Goal: Task Accomplishment & Management: Use online tool/utility

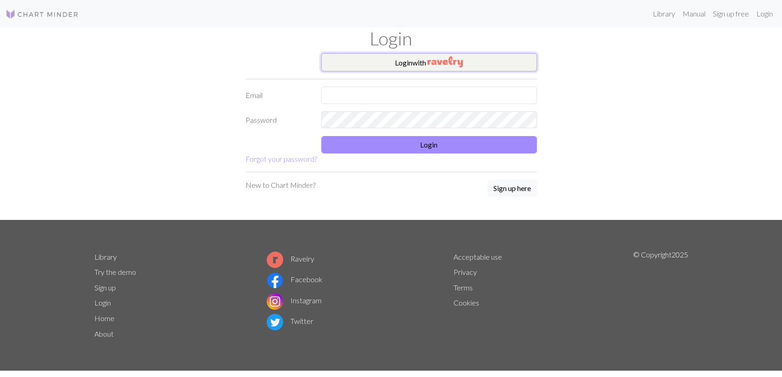
click at [456, 61] on img "button" at bounding box center [445, 61] width 35 height 11
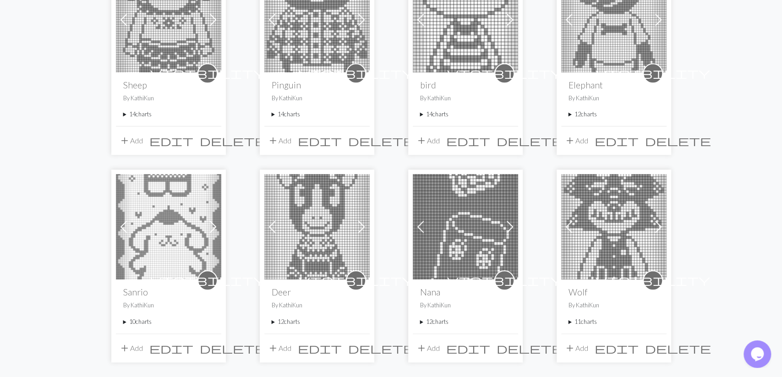
scroll to position [734, 0]
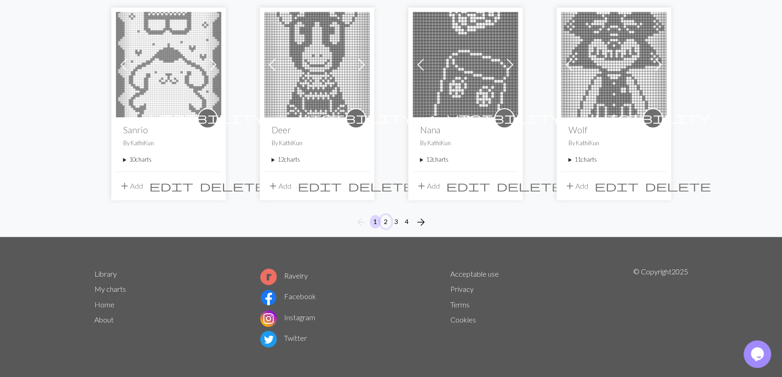
click at [387, 219] on button "2" at bounding box center [385, 221] width 11 height 13
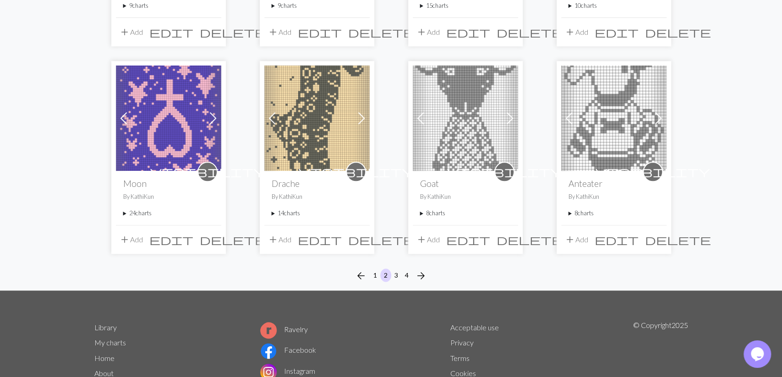
scroll to position [734, 0]
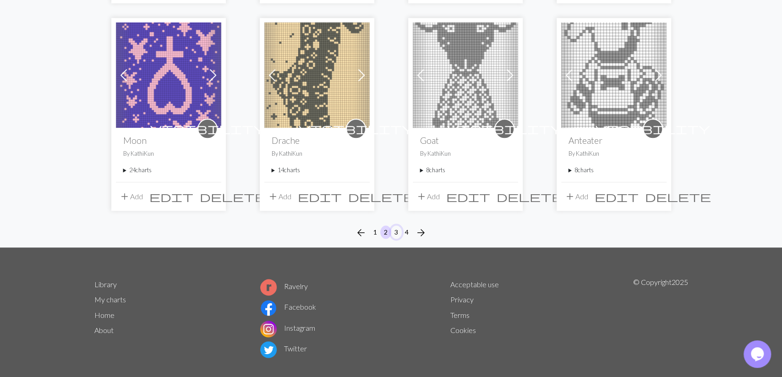
click at [397, 225] on button "3" at bounding box center [396, 231] width 11 height 13
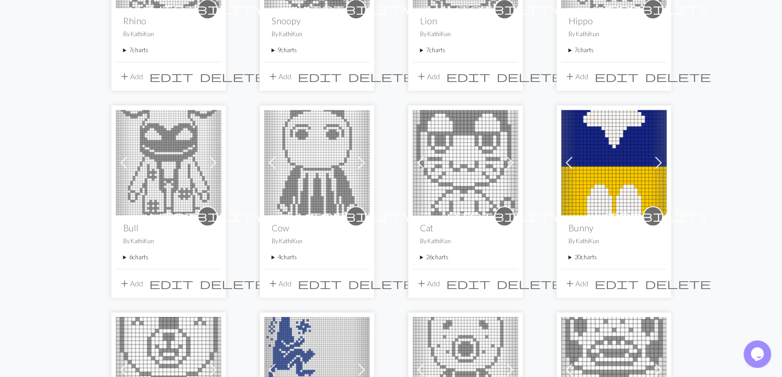
scroll to position [620, 0]
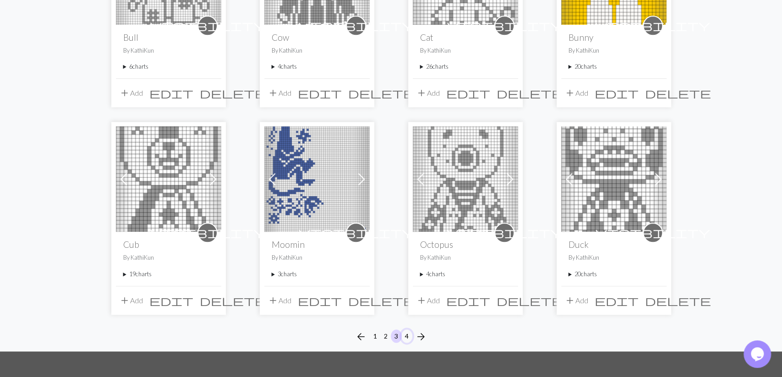
click at [411, 334] on button "4" at bounding box center [406, 335] width 11 height 13
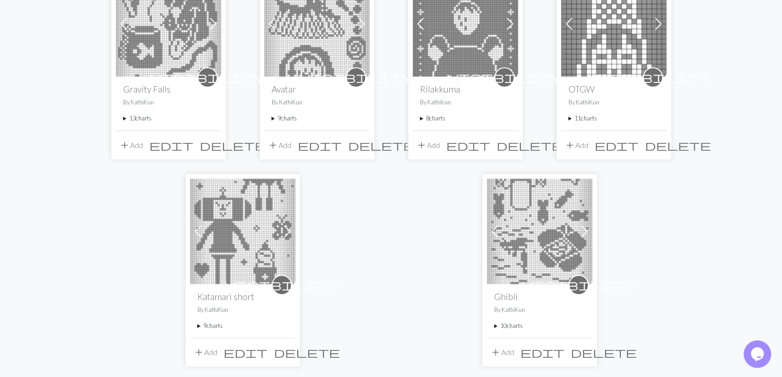
scroll to position [238, 0]
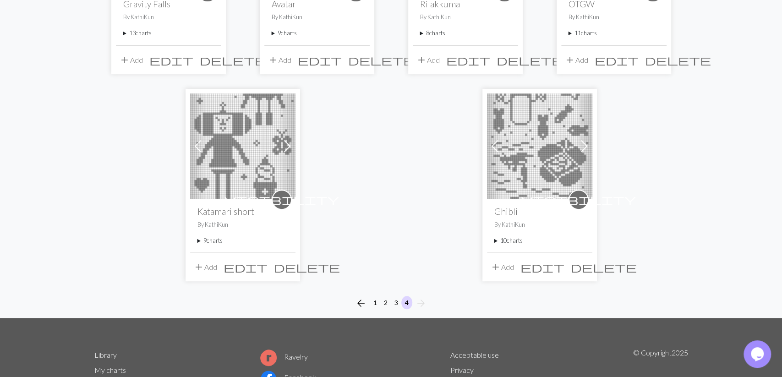
click at [504, 243] on summary "10 charts" at bounding box center [539, 240] width 91 height 9
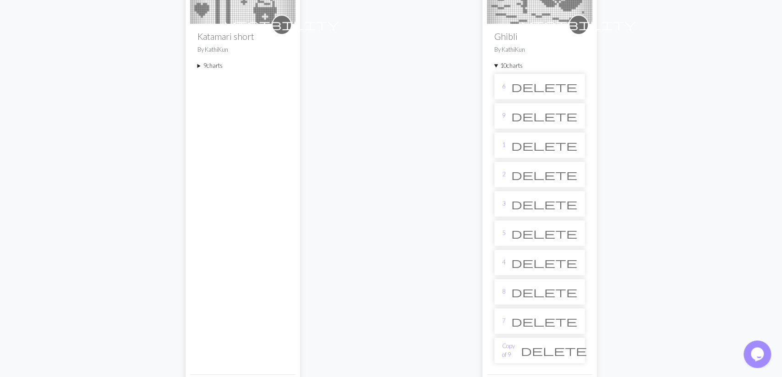
scroll to position [429, 0]
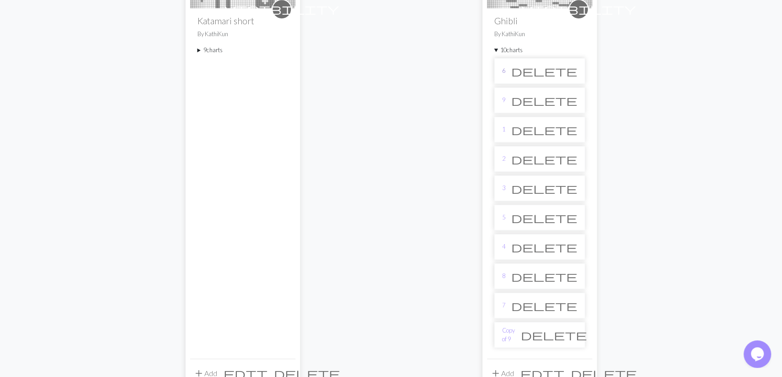
click at [504, 70] on link "6" at bounding box center [503, 70] width 3 height 9
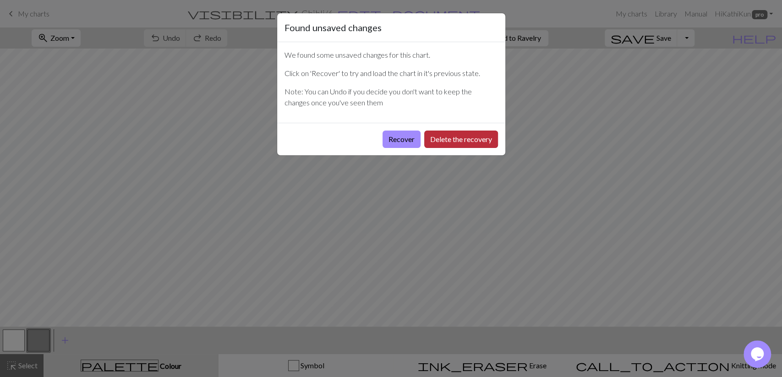
click at [449, 141] on button "Delete the recovery" at bounding box center [461, 139] width 74 height 17
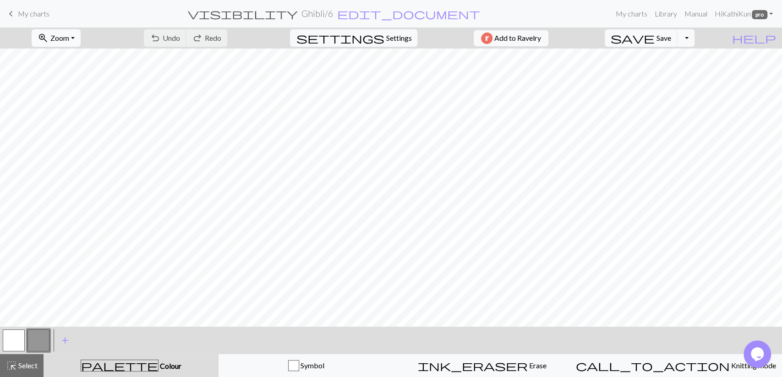
click at [81, 37] on button "zoom_in Zoom Zoom" at bounding box center [56, 37] width 49 height 17
click at [97, 103] on button "50%" at bounding box center [68, 109] width 72 height 15
click at [23, 336] on button "button" at bounding box center [14, 340] width 22 height 22
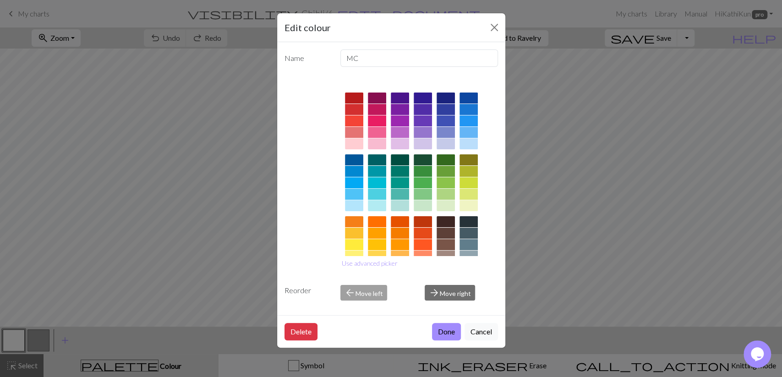
click at [466, 146] on div at bounding box center [469, 143] width 18 height 11
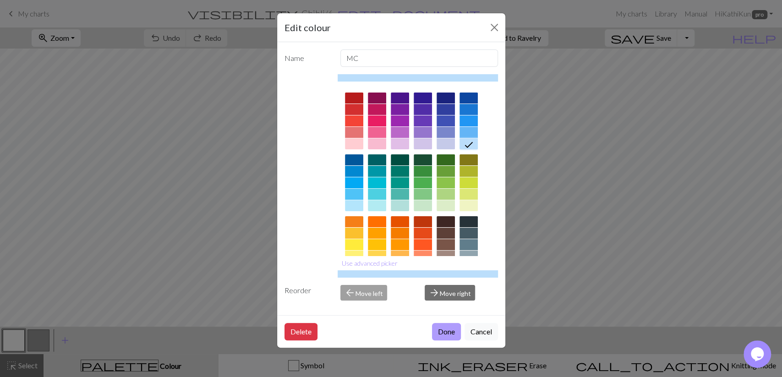
click at [446, 323] on button "Done" at bounding box center [446, 331] width 29 height 17
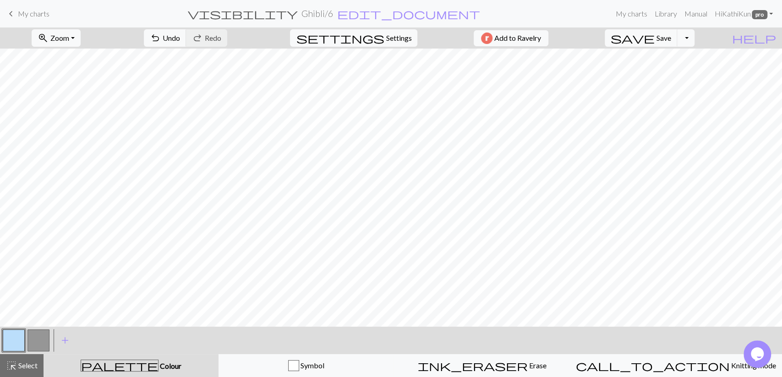
click at [39, 340] on button "button" at bounding box center [38, 340] width 22 height 22
click at [39, 341] on button "button" at bounding box center [38, 340] width 22 height 22
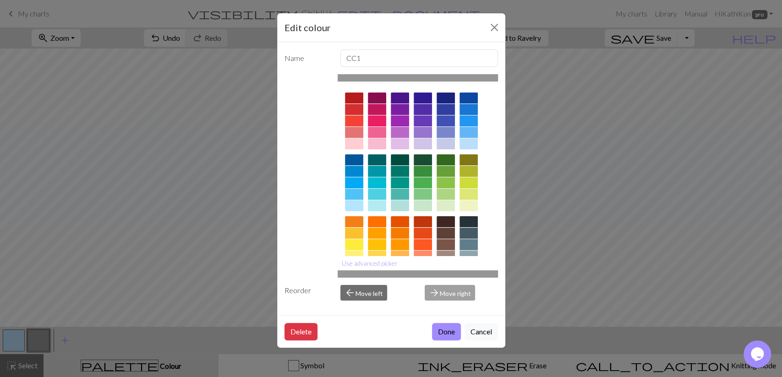
click at [453, 100] on div at bounding box center [446, 98] width 18 height 11
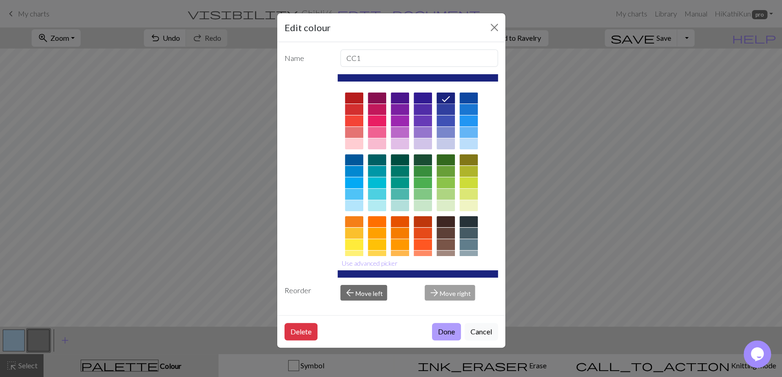
click at [450, 331] on button "Done" at bounding box center [446, 331] width 29 height 17
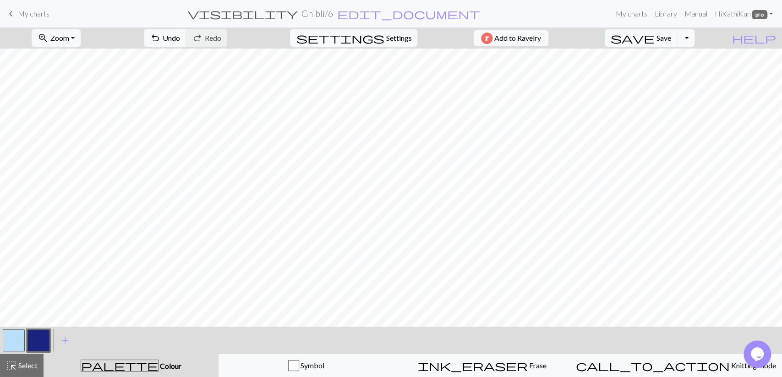
click at [34, 338] on button "button" at bounding box center [38, 340] width 22 height 22
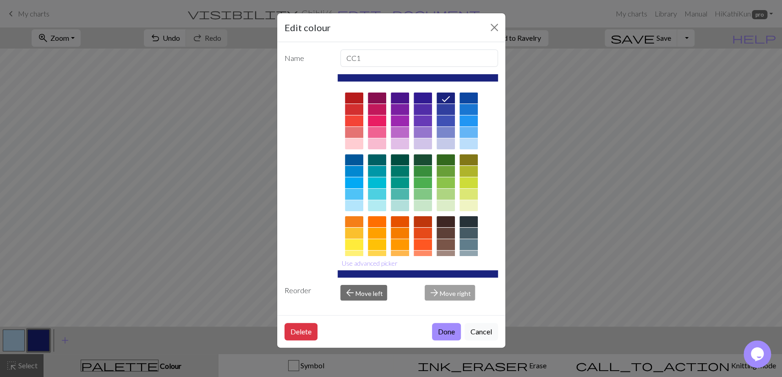
click at [473, 95] on div at bounding box center [469, 98] width 18 height 11
click at [443, 327] on button "Done" at bounding box center [446, 331] width 29 height 17
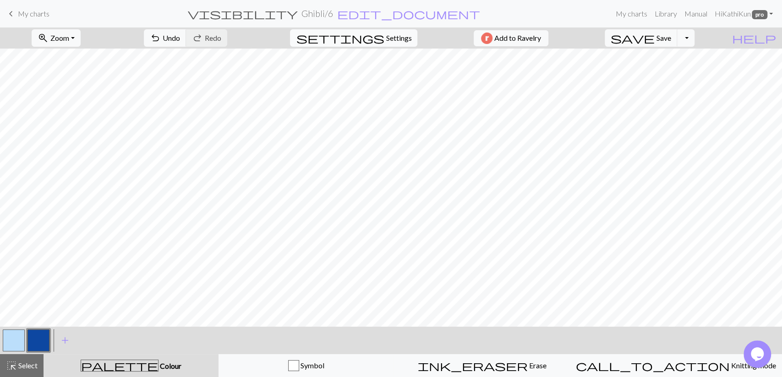
click at [386, 33] on span "Settings" at bounding box center [399, 38] width 26 height 11
select select "aran"
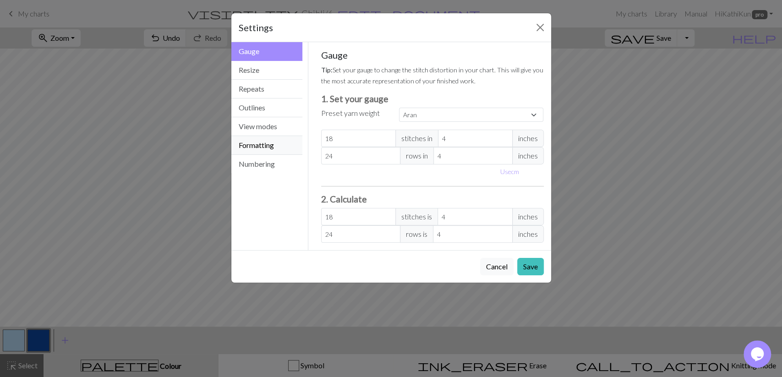
click at [276, 139] on button "Formatting" at bounding box center [266, 145] width 71 height 19
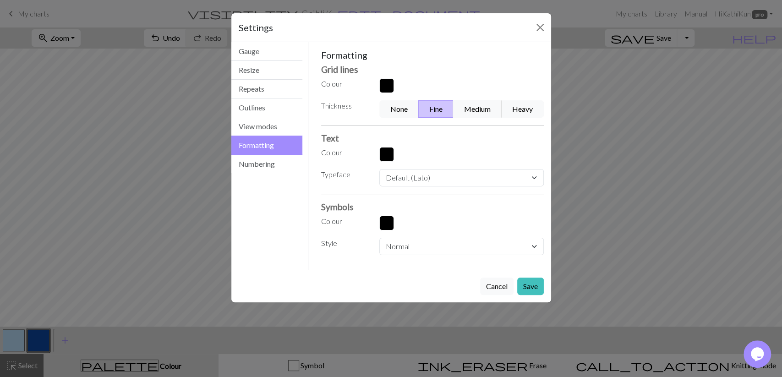
click at [473, 110] on button "Medium" at bounding box center [477, 108] width 49 height 17
click at [533, 282] on button "Save" at bounding box center [530, 286] width 27 height 17
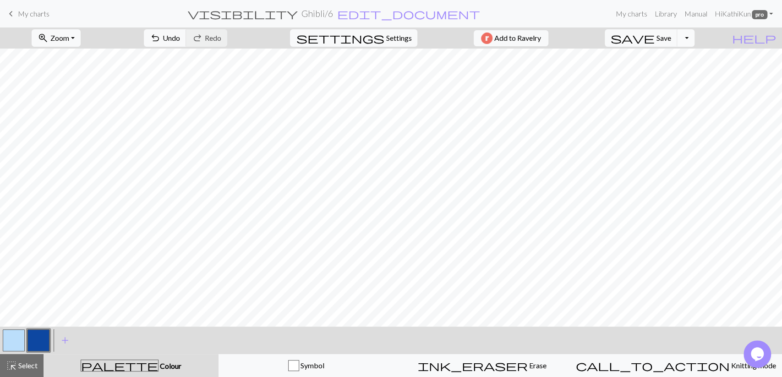
click at [695, 38] on button "Toggle Dropdown" at bounding box center [685, 37] width 17 height 17
click at [676, 70] on button "save_alt Download" at bounding box center [618, 72] width 151 height 15
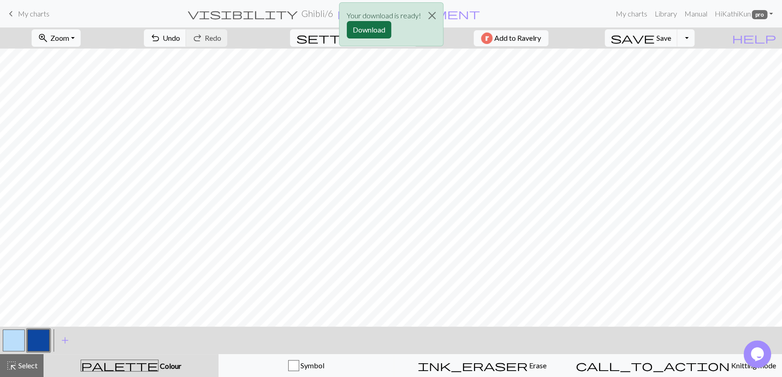
click at [383, 31] on button "Download" at bounding box center [369, 29] width 44 height 17
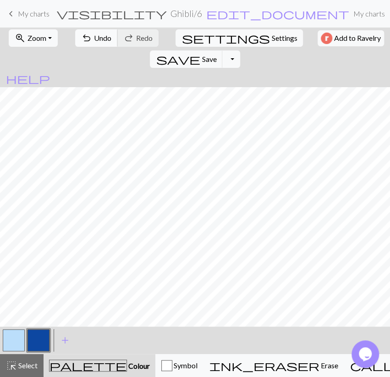
click at [94, 33] on span "Undo" at bounding box center [102, 37] width 17 height 9
click at [94, 33] on div "undo Undo Undo redo Redo Redo" at bounding box center [116, 37] width 89 height 21
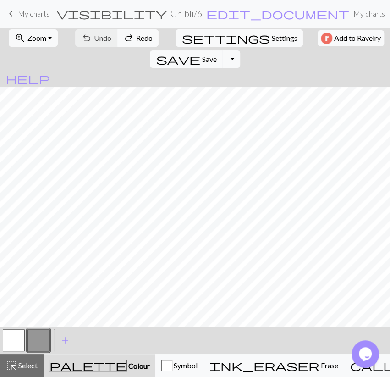
click at [26, 11] on span "My charts" at bounding box center [34, 13] width 32 height 9
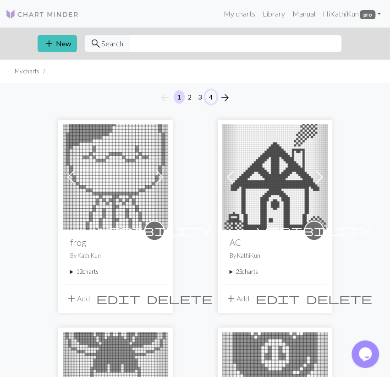
click at [210, 98] on button "4" at bounding box center [210, 96] width 11 height 13
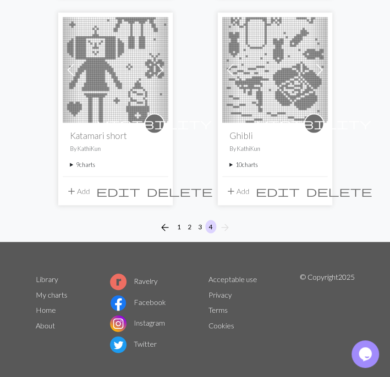
scroll to position [528, 0]
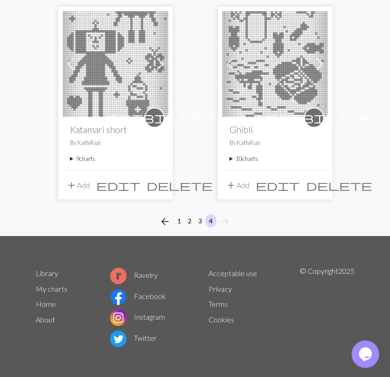
click at [242, 156] on summary "10 charts" at bounding box center [275, 158] width 91 height 9
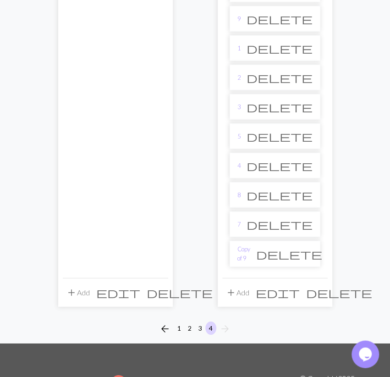
scroll to position [719, 0]
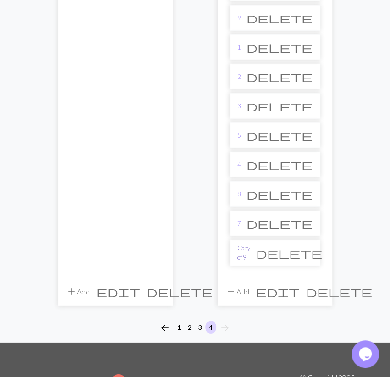
click at [250, 247] on link "Copy of 9" at bounding box center [243, 252] width 13 height 17
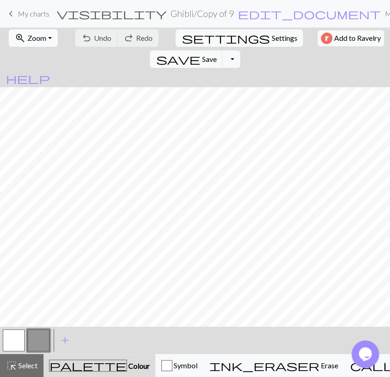
click at [42, 38] on span "Zoom" at bounding box center [36, 37] width 19 height 9
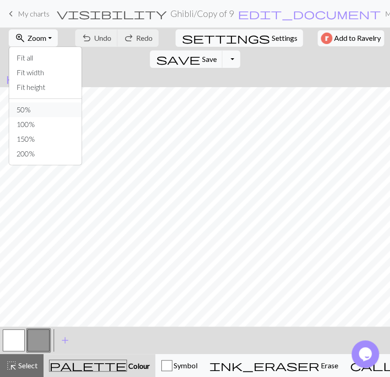
click at [47, 113] on button "50%" at bounding box center [45, 109] width 72 height 15
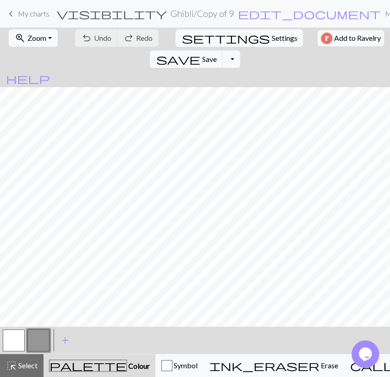
click at [10, 342] on button "button" at bounding box center [14, 340] width 22 height 22
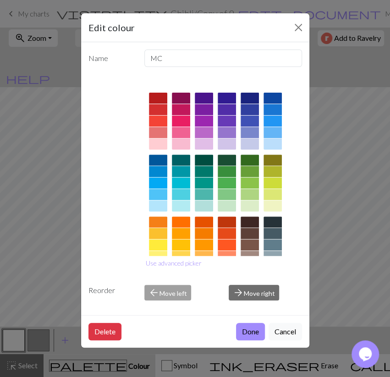
click at [275, 142] on div at bounding box center [272, 143] width 18 height 11
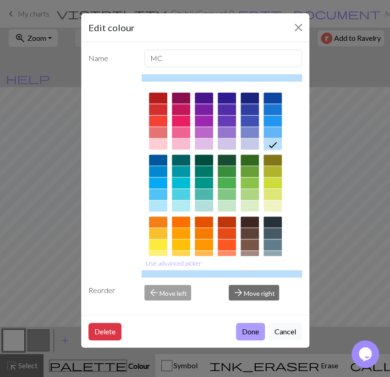
click at [252, 329] on button "Done" at bounding box center [250, 331] width 29 height 17
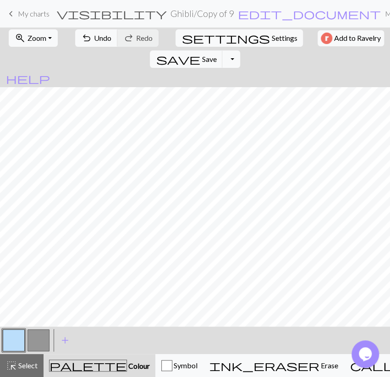
click at [51, 340] on div "< > add Add a colour" at bounding box center [195, 339] width 390 height 27
click at [47, 341] on button "button" at bounding box center [38, 340] width 22 height 22
click at [46, 341] on button "button" at bounding box center [38, 340] width 22 height 22
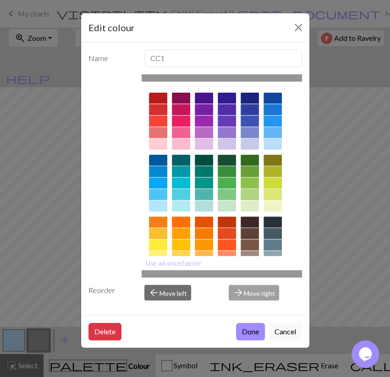
click at [281, 98] on div at bounding box center [272, 98] width 18 height 11
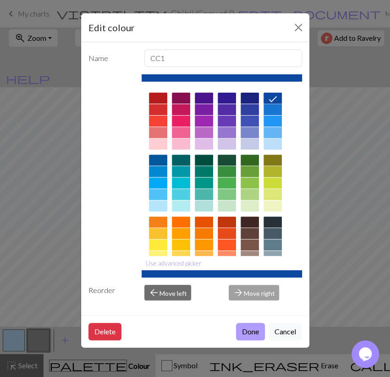
click at [258, 328] on button "Done" at bounding box center [250, 331] width 29 height 17
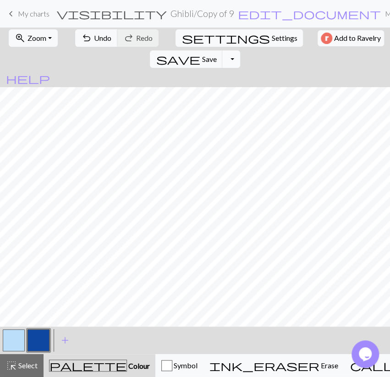
click at [240, 50] on button "Toggle Dropdown" at bounding box center [230, 58] width 17 height 17
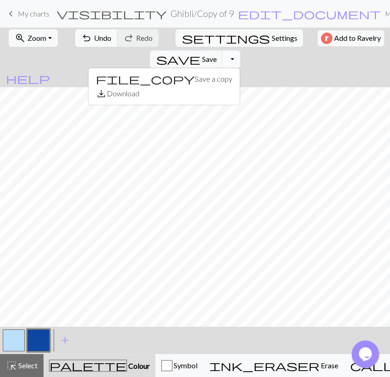
click at [240, 50] on button "Toggle Dropdown" at bounding box center [230, 58] width 17 height 17
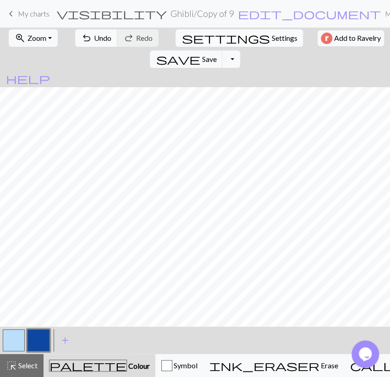
click at [271, 34] on span "Settings" at bounding box center [284, 38] width 26 height 11
select select "aran"
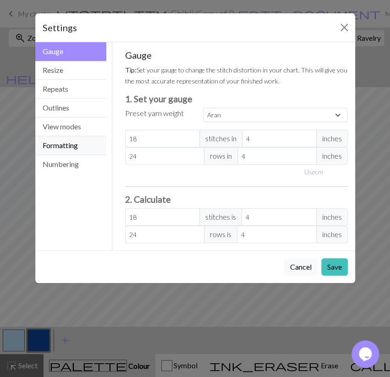
click at [95, 147] on button "Formatting" at bounding box center [70, 145] width 71 height 19
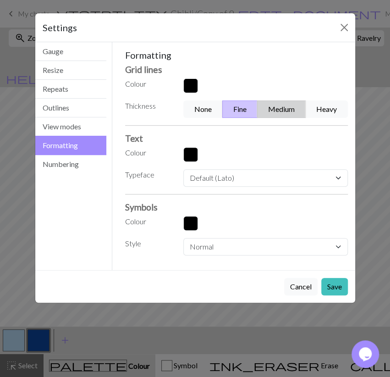
click at [271, 108] on button "Medium" at bounding box center [281, 108] width 49 height 17
click at [339, 281] on button "Save" at bounding box center [334, 286] width 27 height 17
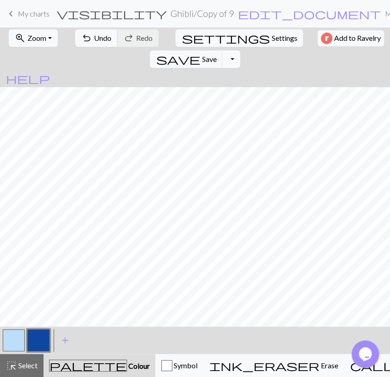
click at [240, 50] on button "Toggle Dropdown" at bounding box center [230, 58] width 17 height 17
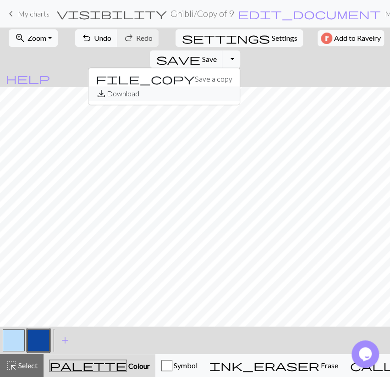
click at [240, 86] on button "save_alt Download" at bounding box center [163, 93] width 151 height 15
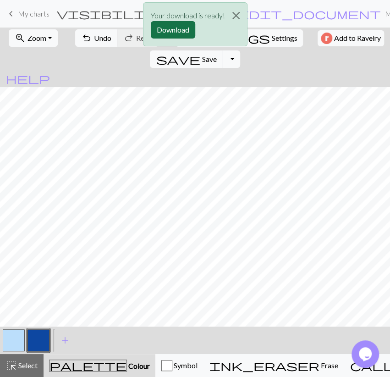
click at [181, 27] on button "Download" at bounding box center [173, 29] width 44 height 17
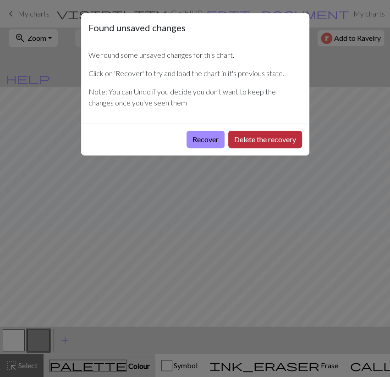
click at [235, 135] on button "Delete the recovery" at bounding box center [265, 139] width 74 height 17
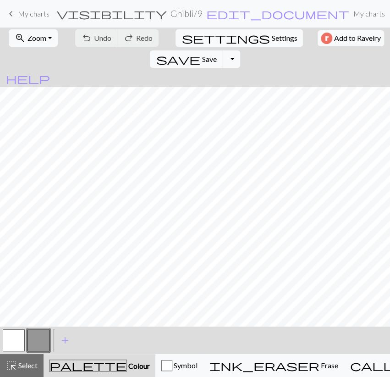
click at [13, 338] on button "button" at bounding box center [14, 340] width 22 height 22
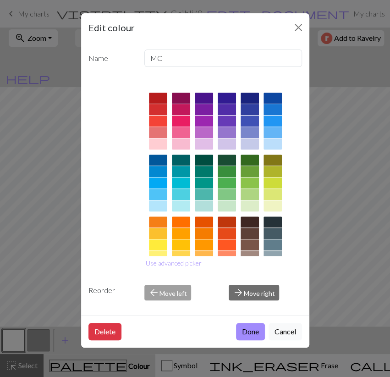
click at [272, 141] on div at bounding box center [272, 143] width 18 height 11
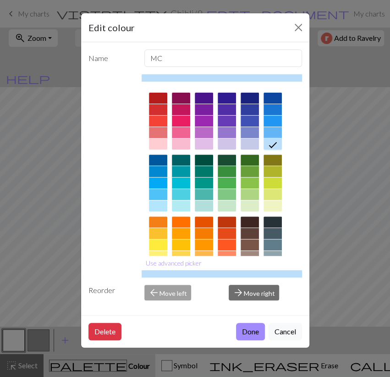
click at [253, 327] on button "Done" at bounding box center [250, 331] width 29 height 17
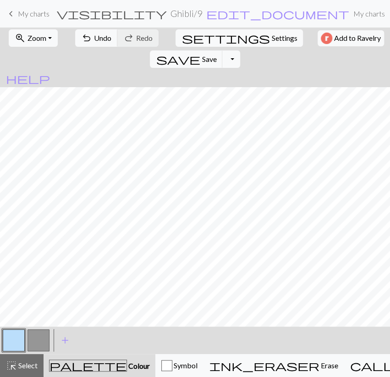
click at [46, 341] on button "button" at bounding box center [38, 340] width 22 height 22
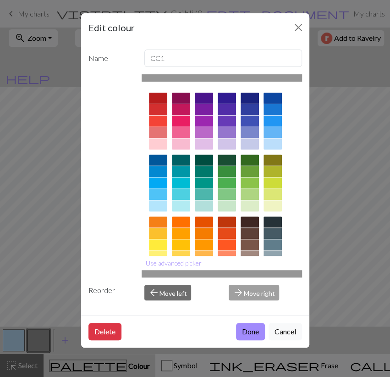
click at [270, 94] on div at bounding box center [272, 98] width 18 height 11
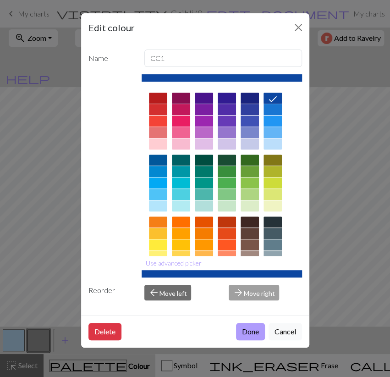
click at [248, 329] on button "Done" at bounding box center [250, 331] width 29 height 17
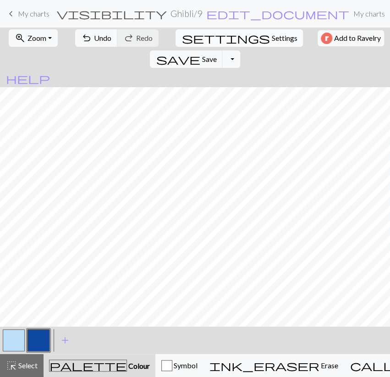
click at [271, 33] on span "Settings" at bounding box center [284, 38] width 26 height 11
select select "aran"
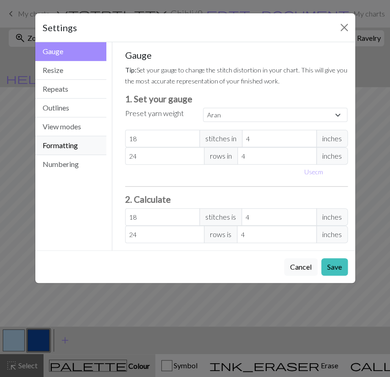
click at [87, 139] on button "Formatting" at bounding box center [70, 145] width 71 height 19
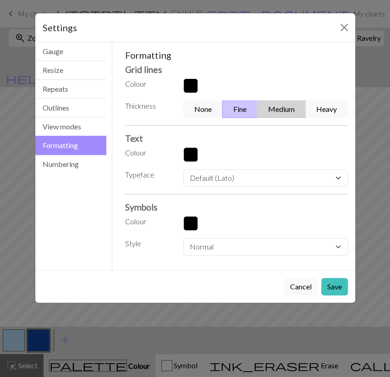
drag, startPoint x: 277, startPoint y: 109, endPoint x: 277, endPoint y: 113, distance: 4.6
click at [277, 109] on button "Medium" at bounding box center [281, 108] width 49 height 17
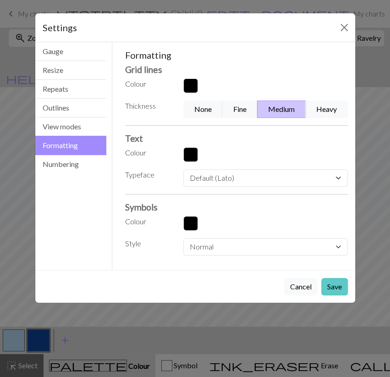
click at [326, 284] on button "Save" at bounding box center [334, 286] width 27 height 17
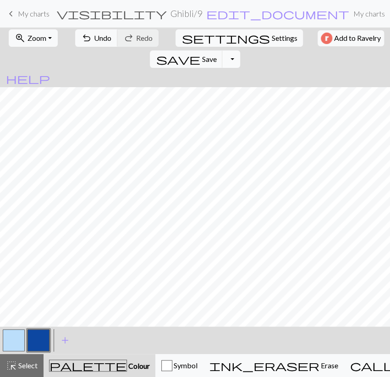
click at [240, 50] on button "Toggle Dropdown" at bounding box center [230, 58] width 17 height 17
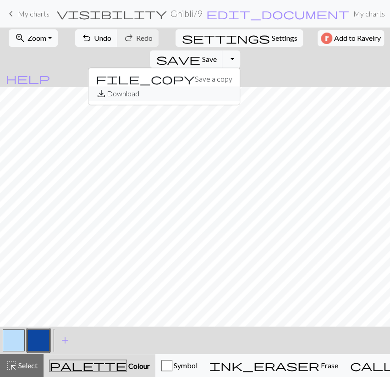
click at [240, 86] on button "save_alt Download" at bounding box center [163, 93] width 151 height 15
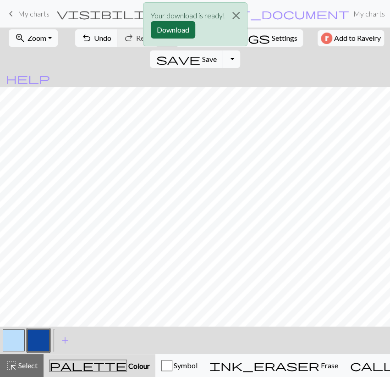
click at [176, 29] on button "Download" at bounding box center [173, 29] width 44 height 17
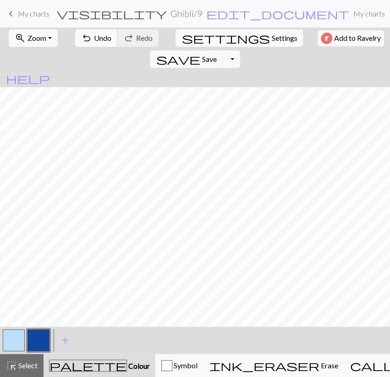
click at [87, 34] on button "undo Undo Undo" at bounding box center [96, 37] width 43 height 17
click at [87, 34] on div "undo Undo Undo redo Redo Redo" at bounding box center [116, 37] width 89 height 21
click at [22, 335] on button "button" at bounding box center [14, 340] width 22 height 22
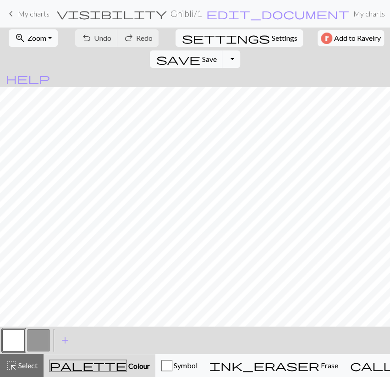
click at [22, 335] on button "button" at bounding box center [14, 340] width 22 height 22
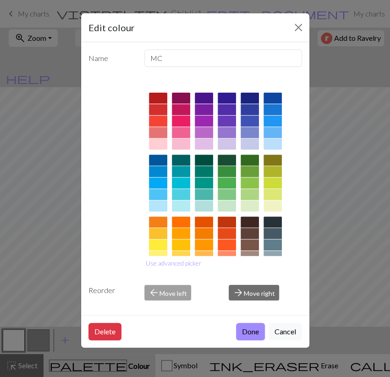
click at [277, 142] on div at bounding box center [272, 143] width 18 height 11
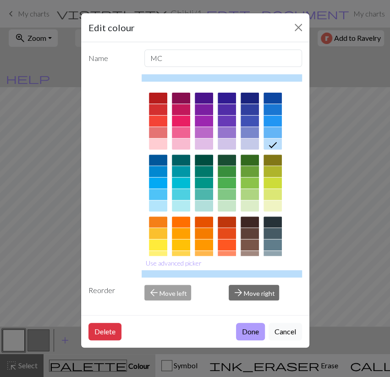
click at [250, 329] on button "Done" at bounding box center [250, 331] width 29 height 17
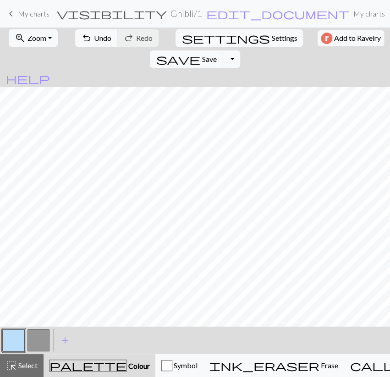
click at [33, 342] on button "button" at bounding box center [38, 340] width 22 height 22
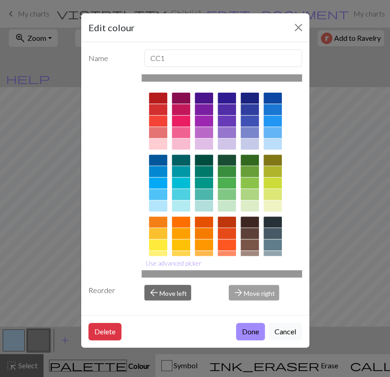
click at [271, 97] on div at bounding box center [272, 98] width 18 height 11
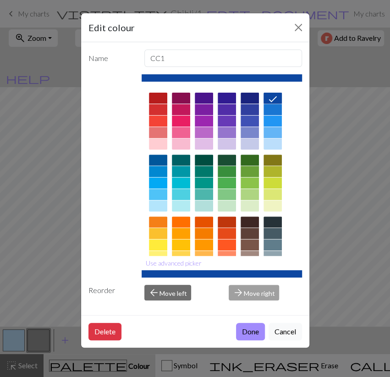
click at [254, 329] on button "Done" at bounding box center [250, 331] width 29 height 17
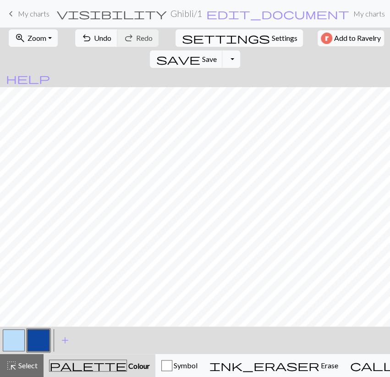
click at [271, 40] on span "Settings" at bounding box center [284, 38] width 26 height 11
select select "aran"
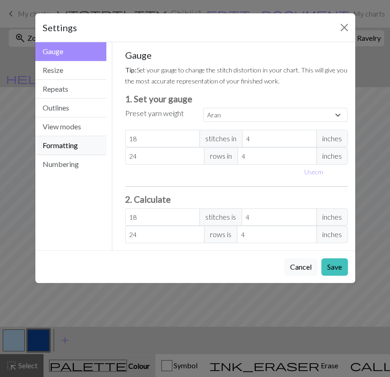
click at [68, 148] on button "Formatting" at bounding box center [70, 145] width 71 height 19
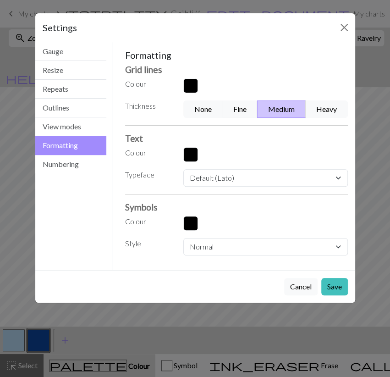
drag, startPoint x: 240, startPoint y: 109, endPoint x: 293, endPoint y: 180, distance: 89.4
click at [239, 109] on button "Fine" at bounding box center [239, 108] width 35 height 17
click at [282, 114] on button "Medium" at bounding box center [281, 108] width 49 height 17
click at [329, 280] on button "Save" at bounding box center [334, 286] width 27 height 17
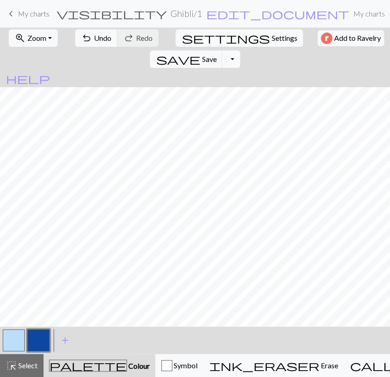
click at [240, 50] on button "Toggle Dropdown" at bounding box center [230, 58] width 17 height 17
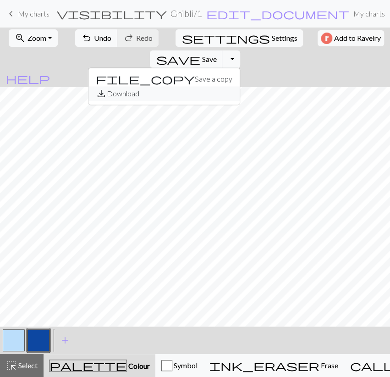
click at [240, 86] on button "save_alt Download" at bounding box center [163, 93] width 151 height 15
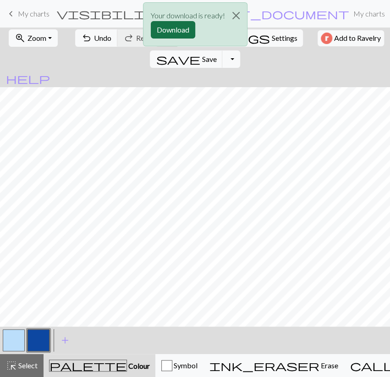
click at [190, 34] on button "Download" at bounding box center [173, 29] width 44 height 17
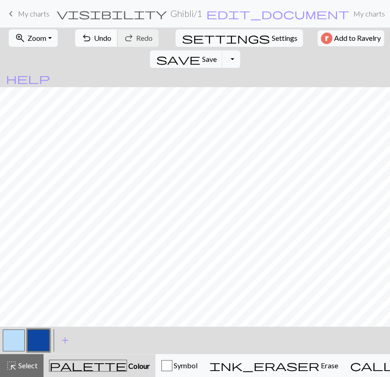
click at [100, 40] on span "Undo" at bounding box center [102, 37] width 17 height 9
click at [10, 341] on button "button" at bounding box center [14, 340] width 22 height 22
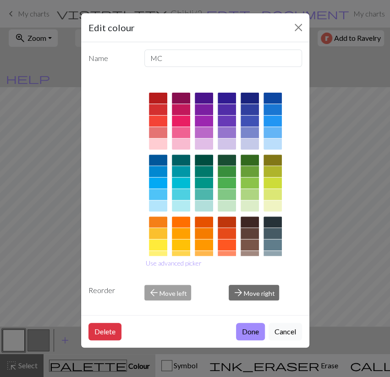
click at [279, 145] on div at bounding box center [272, 143] width 18 height 11
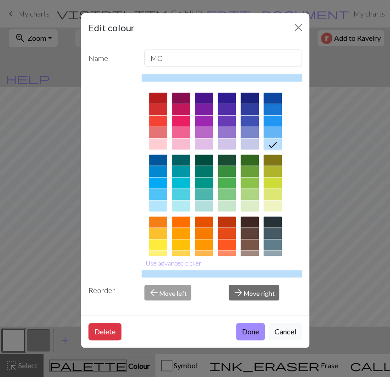
click at [251, 331] on button "Done" at bounding box center [250, 331] width 29 height 17
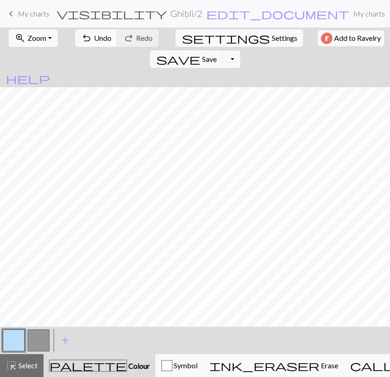
click at [41, 340] on button "button" at bounding box center [38, 340] width 22 height 22
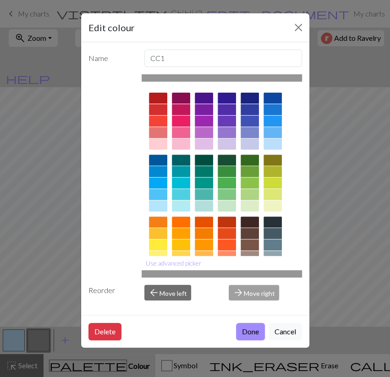
click at [271, 95] on div at bounding box center [272, 98] width 18 height 11
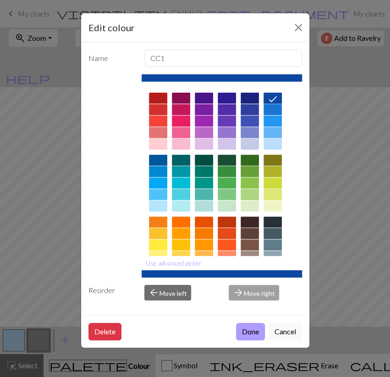
click at [254, 323] on button "Done" at bounding box center [250, 331] width 29 height 17
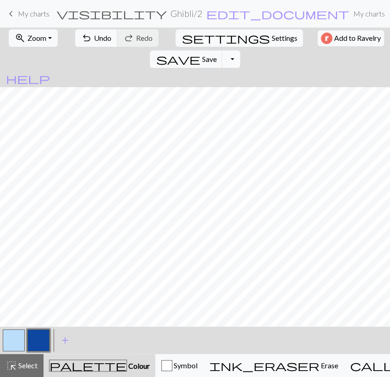
click at [240, 50] on button "Toggle Dropdown" at bounding box center [230, 58] width 17 height 17
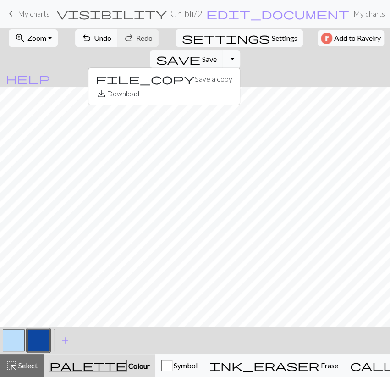
click at [240, 50] on button "Toggle Dropdown" at bounding box center [230, 58] width 17 height 17
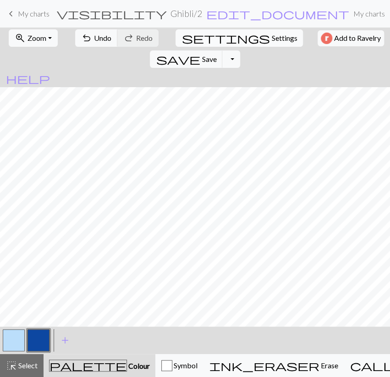
click at [271, 36] on span "Settings" at bounding box center [284, 38] width 26 height 11
select select "aran"
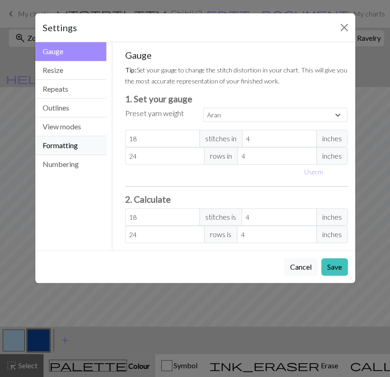
click at [86, 142] on button "Formatting" at bounding box center [70, 145] width 71 height 19
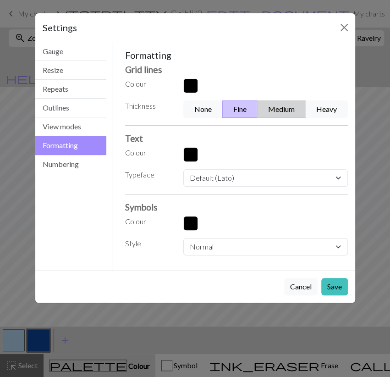
click at [289, 103] on button "Medium" at bounding box center [281, 108] width 49 height 17
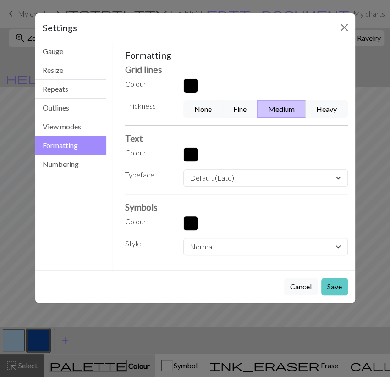
click at [333, 287] on button "Save" at bounding box center [334, 286] width 27 height 17
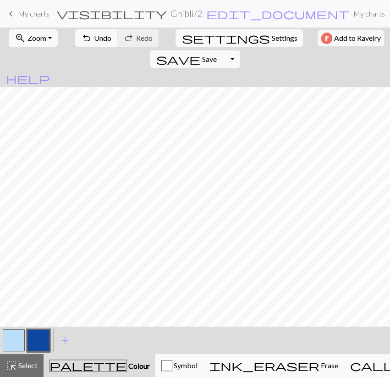
click at [242, 49] on div "save Save Save Toggle Dropdown file_copy Save a copy save_alt Download" at bounding box center [194, 59] width 95 height 21
click at [240, 50] on button "Toggle Dropdown" at bounding box center [230, 58] width 17 height 17
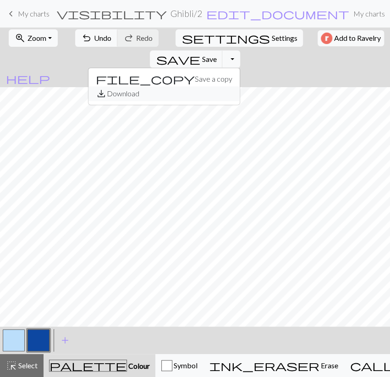
click at [240, 86] on button "save_alt Download" at bounding box center [163, 93] width 151 height 15
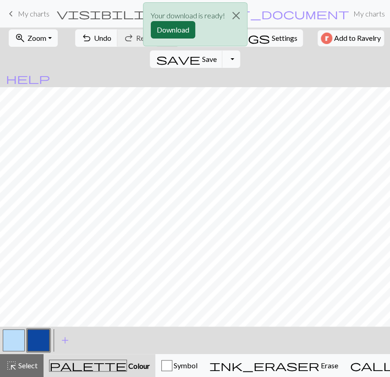
click at [189, 29] on button "Download" at bounding box center [173, 29] width 44 height 17
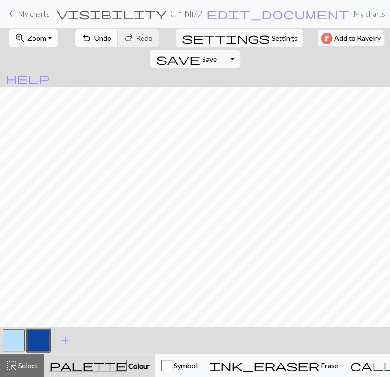
click at [94, 38] on span "Undo" at bounding box center [102, 37] width 17 height 9
click at [94, 39] on span "Undo" at bounding box center [102, 37] width 17 height 9
click at [92, 39] on div "undo Undo Undo redo Redo Redo" at bounding box center [116, 37] width 89 height 21
click at [13, 344] on button "button" at bounding box center [14, 340] width 22 height 22
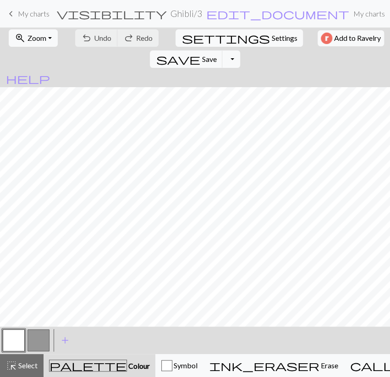
click at [13, 344] on button "button" at bounding box center [14, 340] width 22 height 22
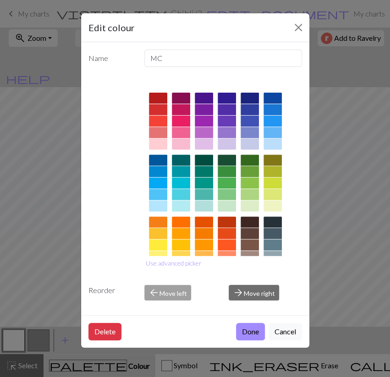
click at [270, 145] on div at bounding box center [272, 143] width 18 height 11
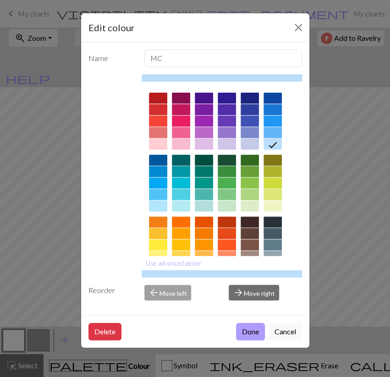
click at [254, 327] on button "Done" at bounding box center [250, 331] width 29 height 17
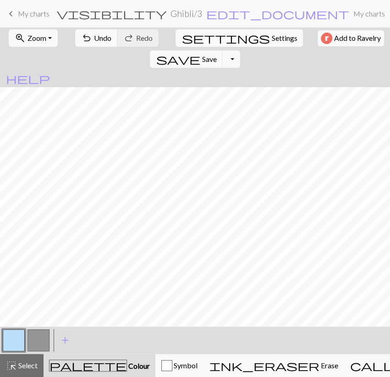
click at [46, 340] on button "button" at bounding box center [38, 340] width 22 height 22
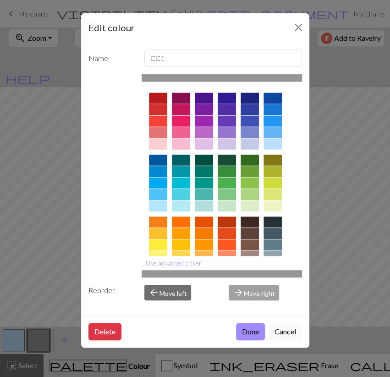
click at [266, 96] on div at bounding box center [272, 98] width 18 height 11
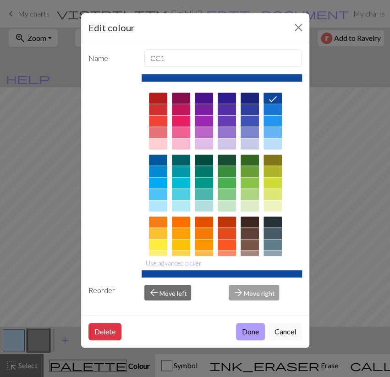
click at [244, 332] on button "Done" at bounding box center [250, 331] width 29 height 17
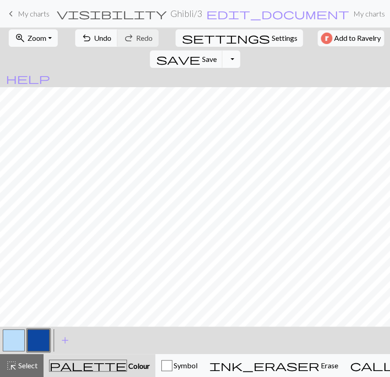
click at [240, 50] on button "Toggle Dropdown" at bounding box center [230, 58] width 17 height 17
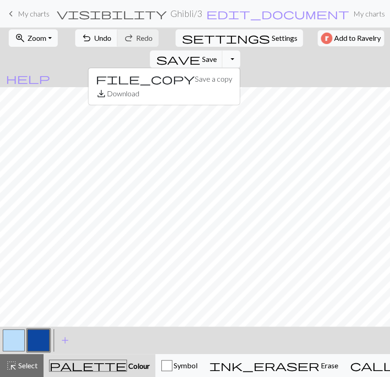
click at [240, 50] on button "Toggle Dropdown" at bounding box center [230, 58] width 17 height 17
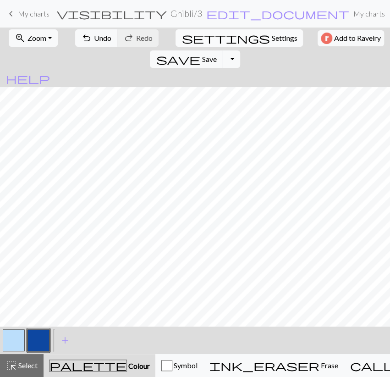
click at [200, 44] on button "settings Settings" at bounding box center [239, 37] width 127 height 17
select select "aran"
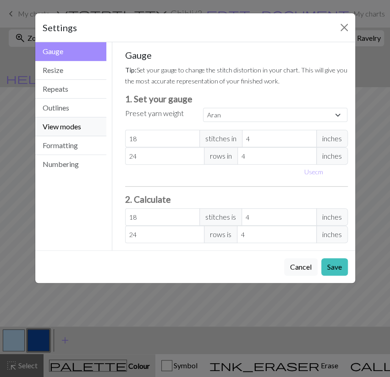
click at [80, 132] on button "View modes" at bounding box center [70, 126] width 71 height 19
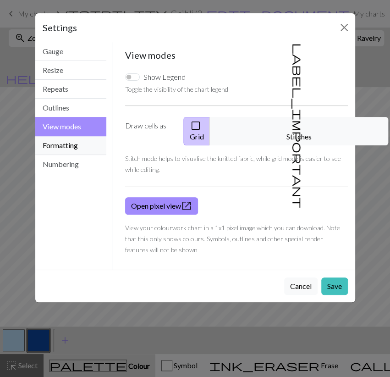
drag, startPoint x: 76, startPoint y: 143, endPoint x: 94, endPoint y: 140, distance: 18.5
click at [76, 143] on button "Formatting" at bounding box center [70, 145] width 71 height 19
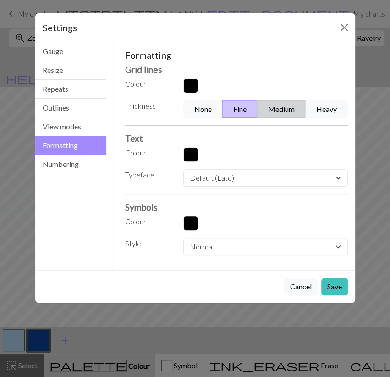
click at [274, 111] on button "Medium" at bounding box center [281, 108] width 49 height 17
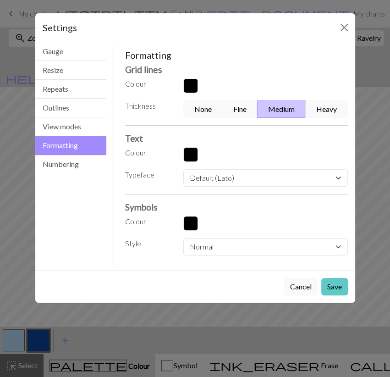
click at [329, 283] on button "Save" at bounding box center [334, 286] width 27 height 17
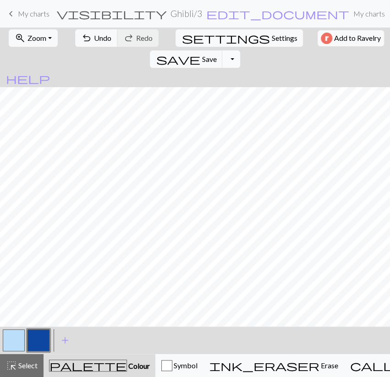
click at [240, 50] on button "Toggle Dropdown" at bounding box center [230, 58] width 17 height 17
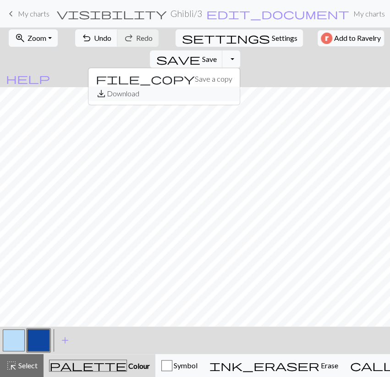
click at [240, 86] on button "save_alt Download" at bounding box center [163, 93] width 151 height 15
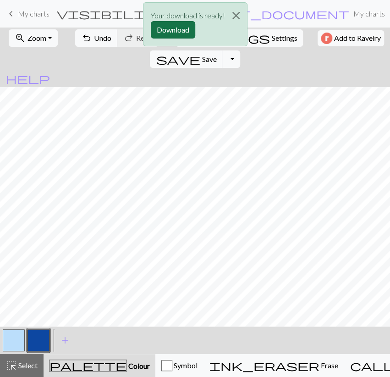
click at [181, 31] on button "Download" at bounding box center [173, 29] width 44 height 17
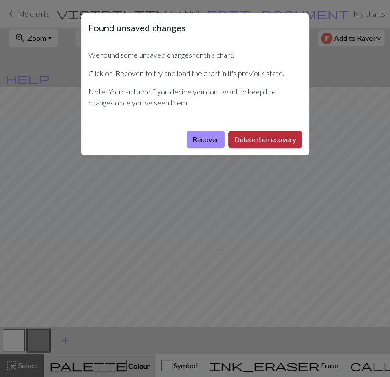
click at [238, 136] on button "Delete the recovery" at bounding box center [265, 139] width 74 height 17
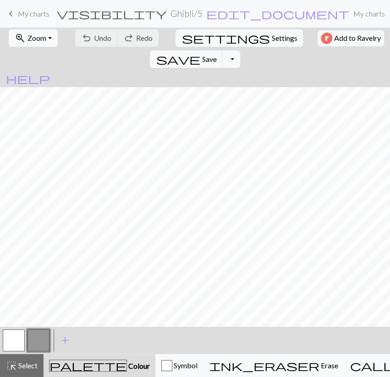
click at [22, 334] on button "button" at bounding box center [14, 340] width 22 height 22
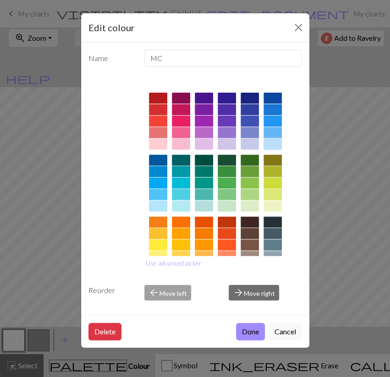
click at [270, 142] on div at bounding box center [272, 143] width 18 height 11
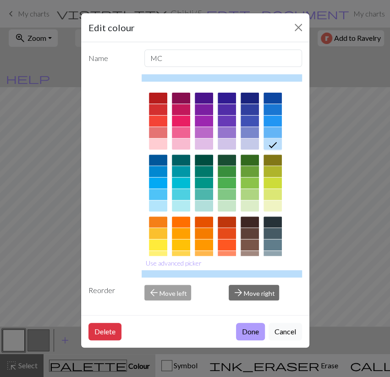
click at [251, 331] on button "Done" at bounding box center [250, 331] width 29 height 17
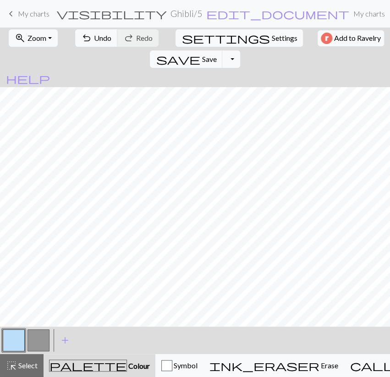
click at [40, 338] on button "button" at bounding box center [38, 340] width 22 height 22
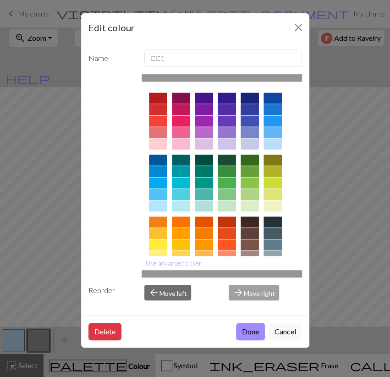
click at [278, 95] on div at bounding box center [272, 98] width 18 height 11
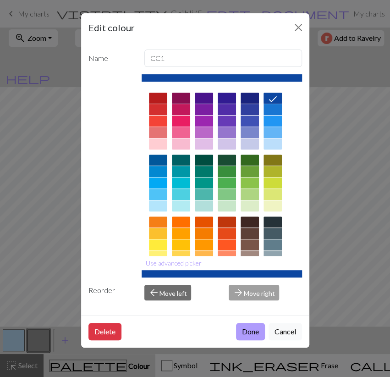
click at [254, 329] on button "Done" at bounding box center [250, 331] width 29 height 17
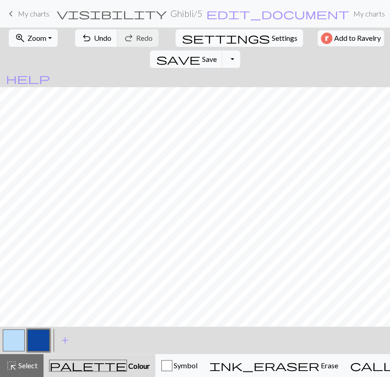
click at [205, 44] on button "settings Settings" at bounding box center [239, 37] width 127 height 17
select select "aran"
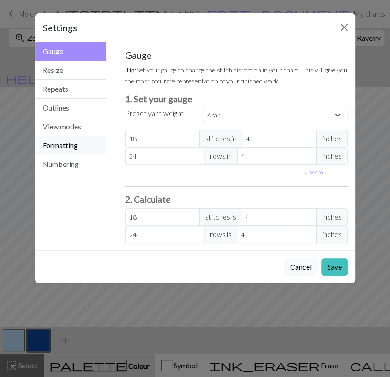
click at [88, 147] on button "Formatting" at bounding box center [70, 145] width 71 height 19
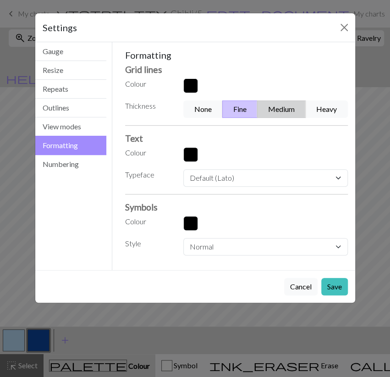
click at [267, 104] on button "Medium" at bounding box center [281, 108] width 49 height 17
drag, startPoint x: 328, startPoint y: 283, endPoint x: 320, endPoint y: 263, distance: 21.6
click at [328, 282] on button "Save" at bounding box center [334, 286] width 27 height 17
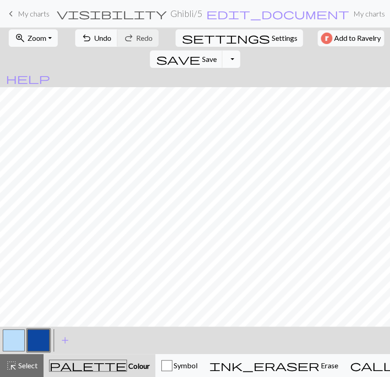
click at [240, 50] on button "Toggle Dropdown" at bounding box center [230, 58] width 17 height 17
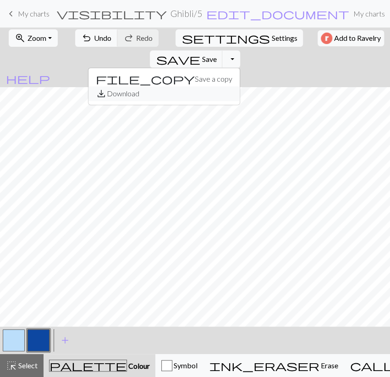
click at [240, 86] on button "save_alt Download" at bounding box center [163, 93] width 151 height 15
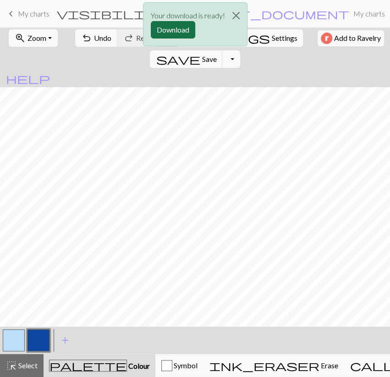
click at [181, 32] on button "Download" at bounding box center [173, 29] width 44 height 17
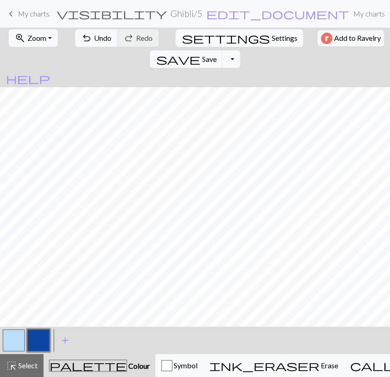
scroll to position [0, 6]
click at [105, 45] on button "undo Undo Undo" at bounding box center [96, 37] width 43 height 17
click at [105, 45] on div "undo Undo Undo redo Redo Redo" at bounding box center [116, 37] width 89 height 21
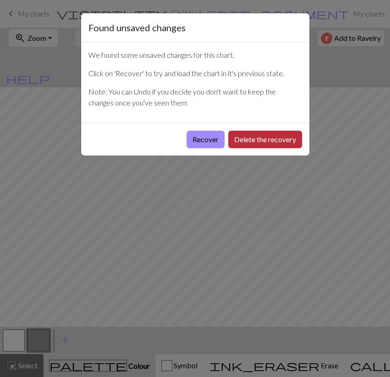
click at [253, 141] on button "Delete the recovery" at bounding box center [265, 139] width 74 height 17
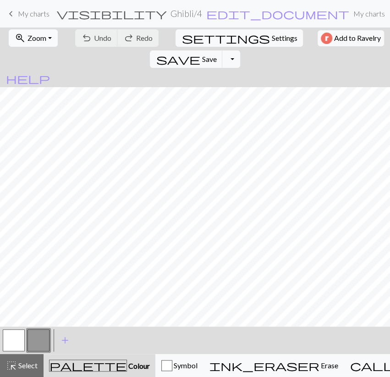
click at [34, 35] on span "Zoom" at bounding box center [36, 37] width 19 height 9
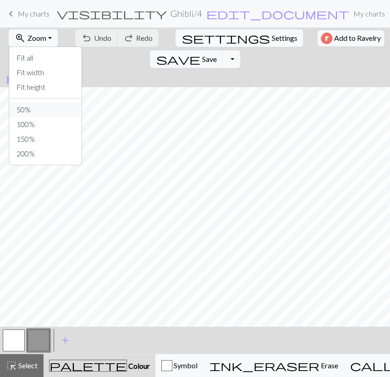
click at [42, 112] on button "50%" at bounding box center [45, 109] width 72 height 15
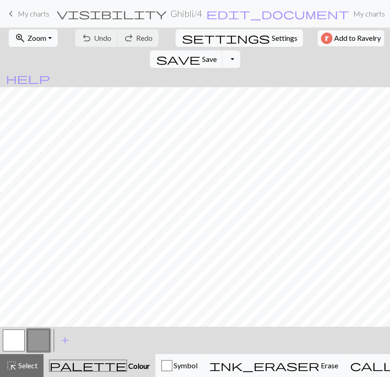
click at [21, 332] on button "button" at bounding box center [14, 340] width 22 height 22
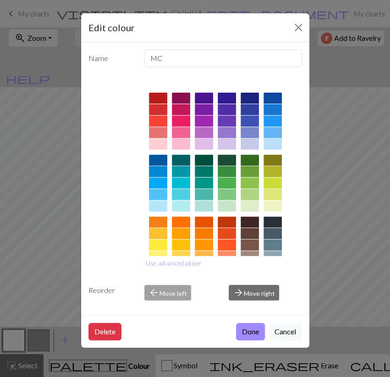
click at [278, 141] on div at bounding box center [272, 143] width 18 height 11
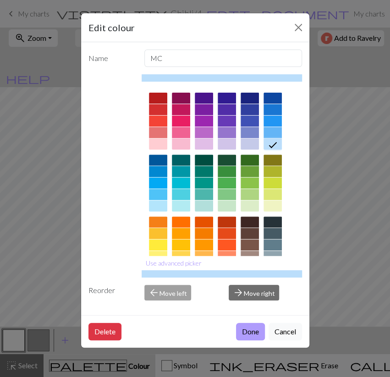
click at [244, 330] on button "Done" at bounding box center [250, 331] width 29 height 17
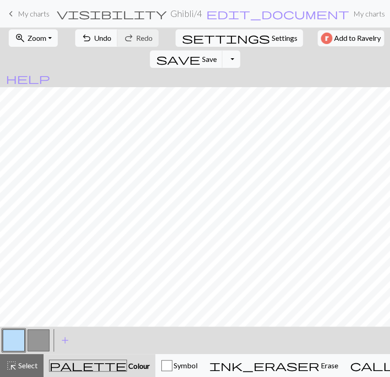
click at [42, 342] on button "button" at bounding box center [38, 340] width 22 height 22
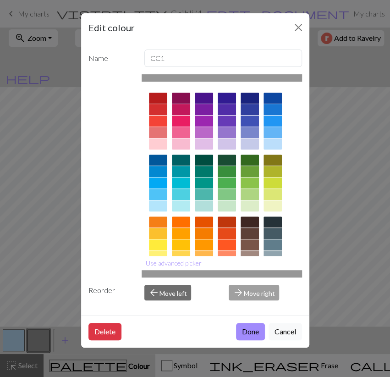
click at [264, 98] on div at bounding box center [272, 98] width 18 height 11
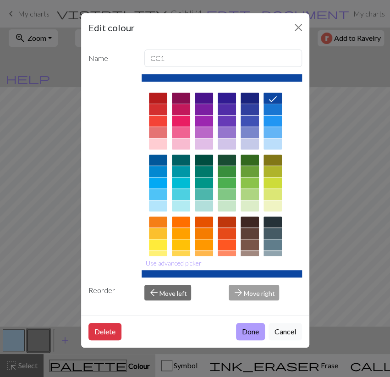
click at [244, 330] on button "Done" at bounding box center [250, 331] width 29 height 17
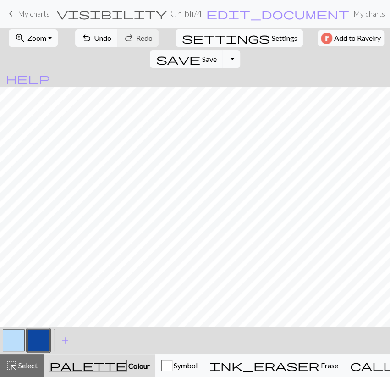
click at [202, 32] on button "settings Settings" at bounding box center [239, 37] width 127 height 17
select select "aran"
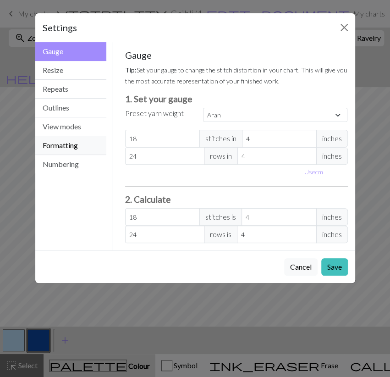
click at [85, 141] on button "Formatting" at bounding box center [70, 145] width 71 height 19
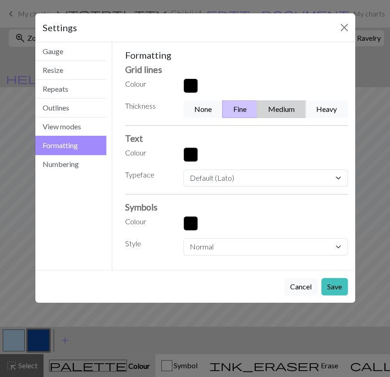
click at [268, 103] on button "Medium" at bounding box center [281, 108] width 49 height 17
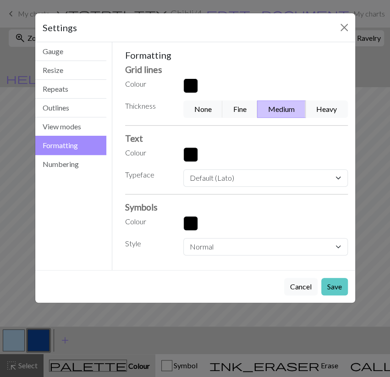
click at [325, 278] on button "Save" at bounding box center [334, 286] width 27 height 17
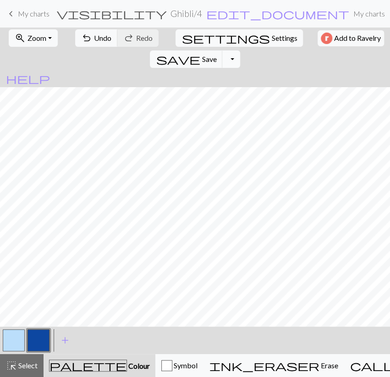
click at [240, 50] on button "Toggle Dropdown" at bounding box center [230, 58] width 17 height 17
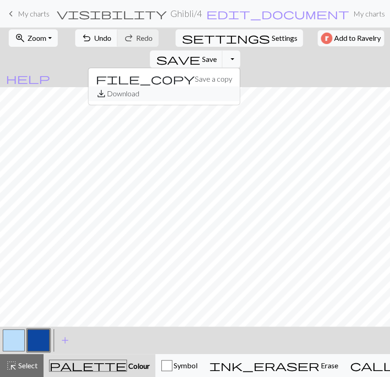
click at [240, 86] on button "save_alt Download" at bounding box center [163, 93] width 151 height 15
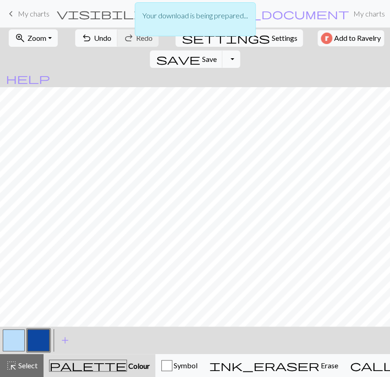
click at [103, 42] on div "Your download is being prepared..." at bounding box center [195, 22] width 390 height 44
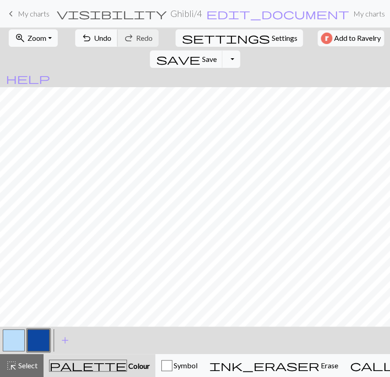
click at [94, 38] on span "Undo" at bounding box center [102, 37] width 17 height 9
click at [88, 38] on div "undo Undo Undo redo Redo Redo" at bounding box center [116, 37] width 89 height 21
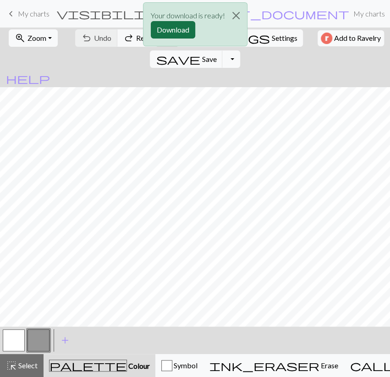
click at [167, 31] on button "Download" at bounding box center [173, 29] width 44 height 17
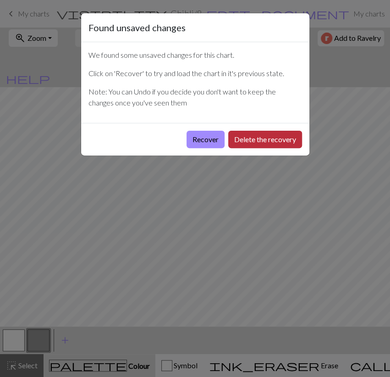
click at [247, 143] on button "Delete the recovery" at bounding box center [265, 139] width 74 height 17
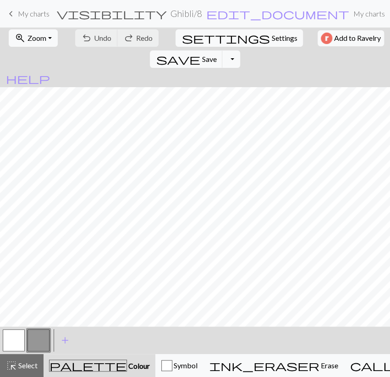
click at [19, 335] on button "button" at bounding box center [14, 340] width 22 height 22
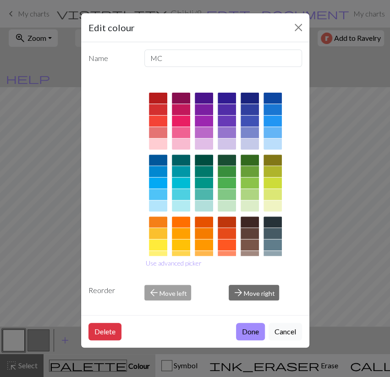
click at [271, 145] on div at bounding box center [272, 143] width 18 height 11
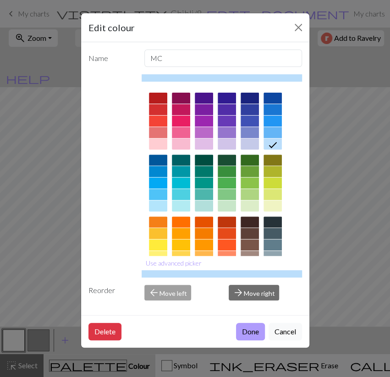
click at [253, 324] on button "Done" at bounding box center [250, 331] width 29 height 17
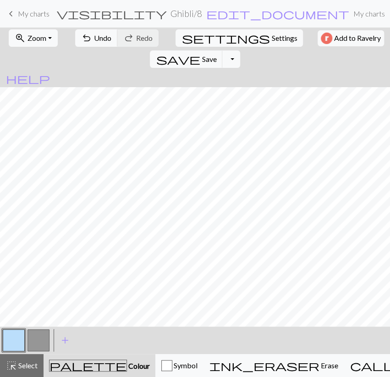
click at [37, 337] on button "button" at bounding box center [38, 340] width 22 height 22
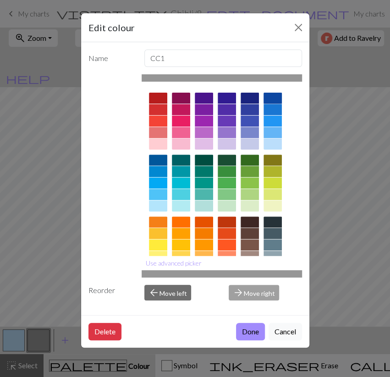
click at [273, 100] on div at bounding box center [272, 98] width 18 height 11
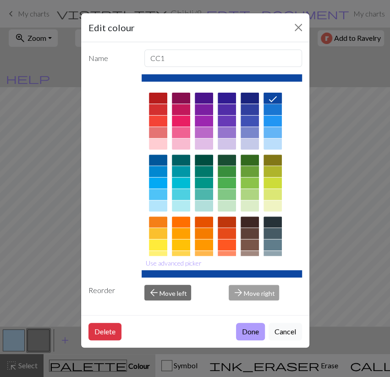
click at [257, 331] on button "Done" at bounding box center [250, 331] width 29 height 17
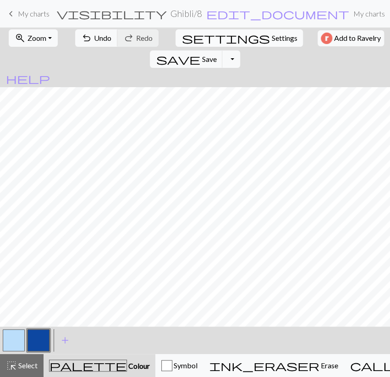
click at [271, 41] on span "Settings" at bounding box center [284, 38] width 26 height 11
select select "aran"
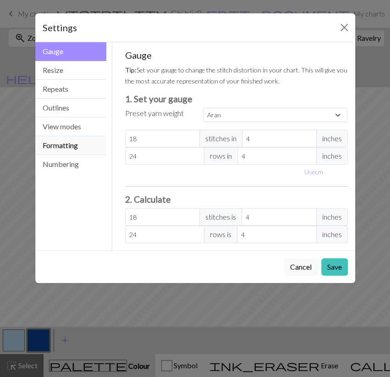
click at [60, 148] on button "Formatting" at bounding box center [70, 145] width 71 height 19
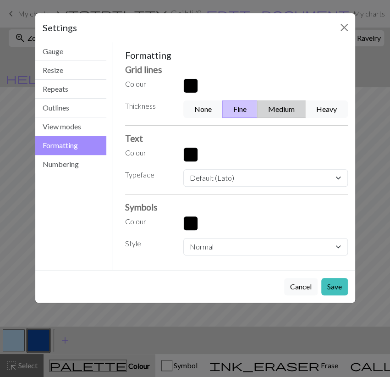
click at [297, 109] on button "Medium" at bounding box center [281, 108] width 49 height 17
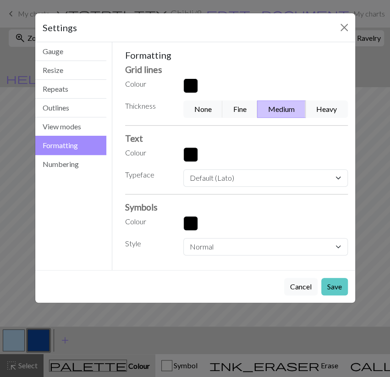
click at [340, 285] on button "Save" at bounding box center [334, 286] width 27 height 17
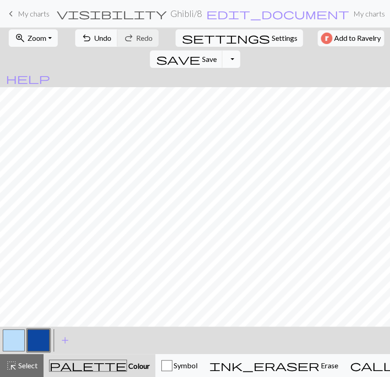
click at [240, 50] on button "Toggle Dropdown" at bounding box center [230, 58] width 17 height 17
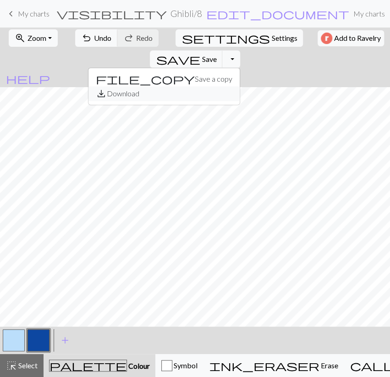
click at [240, 86] on button "save_alt Download" at bounding box center [163, 93] width 151 height 15
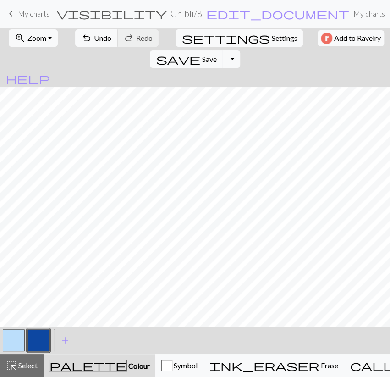
click at [94, 38] on span "Undo" at bounding box center [102, 37] width 17 height 9
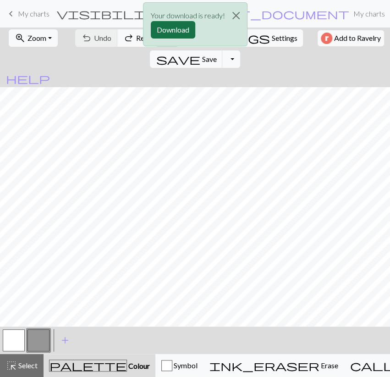
click at [179, 30] on button "Download" at bounding box center [173, 29] width 44 height 17
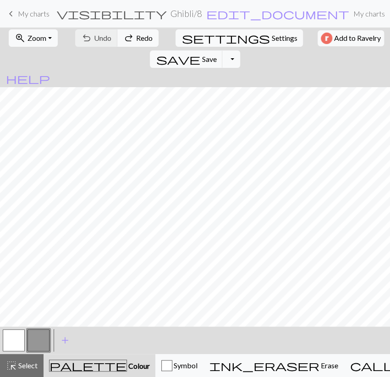
scroll to position [0, 6]
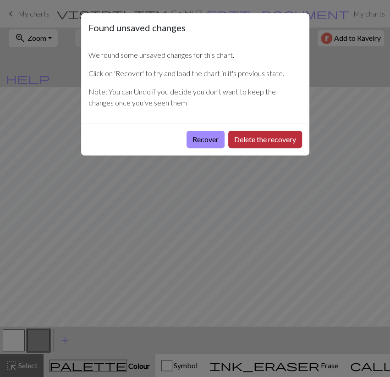
click at [262, 141] on button "Delete the recovery" at bounding box center [265, 139] width 74 height 17
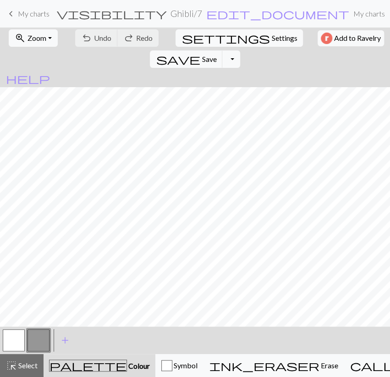
click at [22, 340] on button "button" at bounding box center [14, 340] width 22 height 22
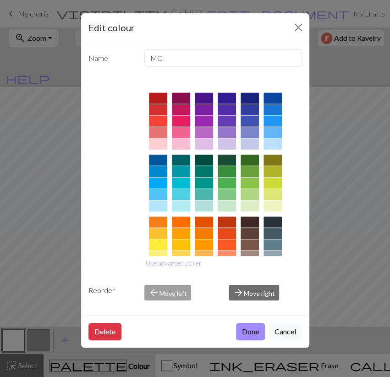
click at [272, 142] on div at bounding box center [272, 143] width 18 height 11
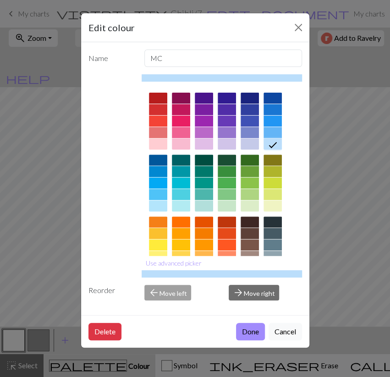
click at [247, 328] on button "Done" at bounding box center [250, 331] width 29 height 17
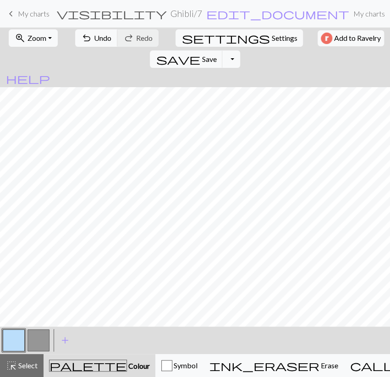
click at [43, 339] on button "button" at bounding box center [38, 340] width 22 height 22
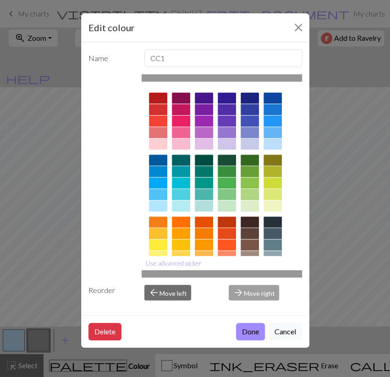
click at [270, 101] on div at bounding box center [272, 98] width 18 height 11
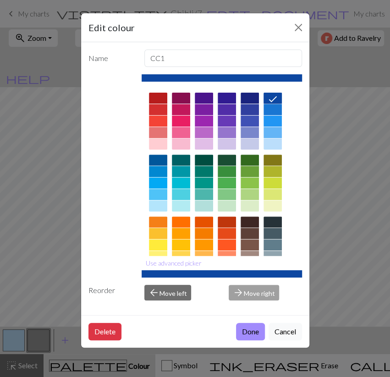
click at [244, 328] on button "Done" at bounding box center [250, 331] width 29 height 17
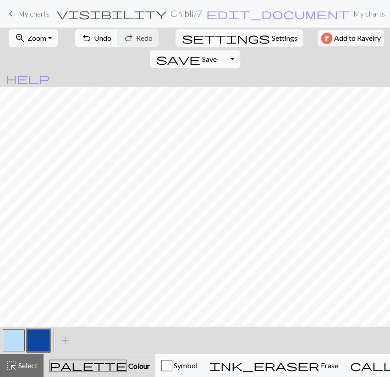
click at [271, 38] on span "Settings" at bounding box center [284, 38] width 26 height 11
select select "aran"
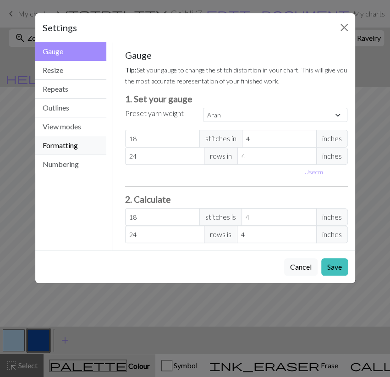
click at [88, 146] on button "Formatting" at bounding box center [70, 145] width 71 height 19
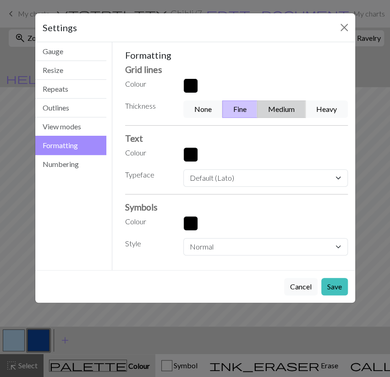
click at [285, 107] on button "Medium" at bounding box center [281, 108] width 49 height 17
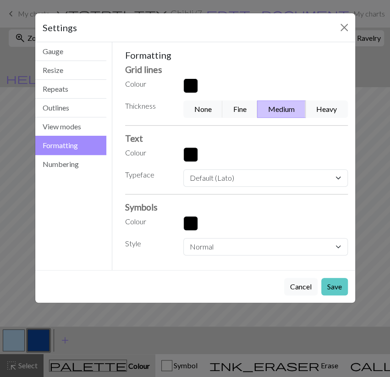
click at [330, 282] on button "Save" at bounding box center [334, 286] width 27 height 17
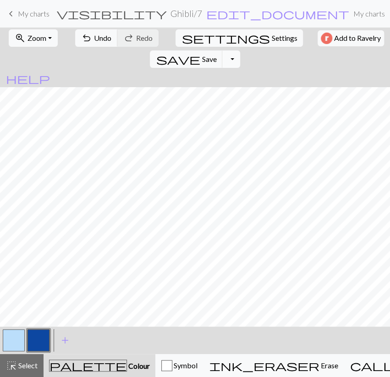
click at [240, 50] on button "Toggle Dropdown" at bounding box center [230, 58] width 17 height 17
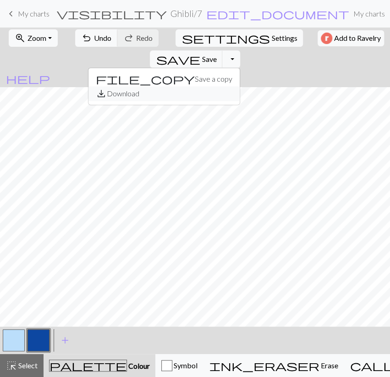
click at [240, 86] on button "save_alt Download" at bounding box center [163, 93] width 151 height 15
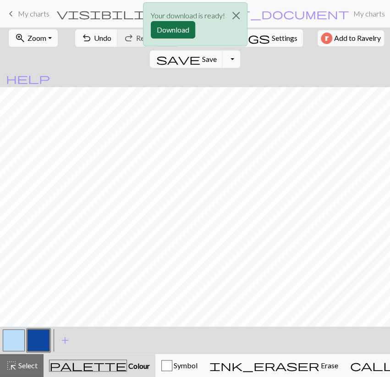
click at [176, 27] on button "Download" at bounding box center [173, 29] width 44 height 17
